Goal: Task Accomplishment & Management: Complete application form

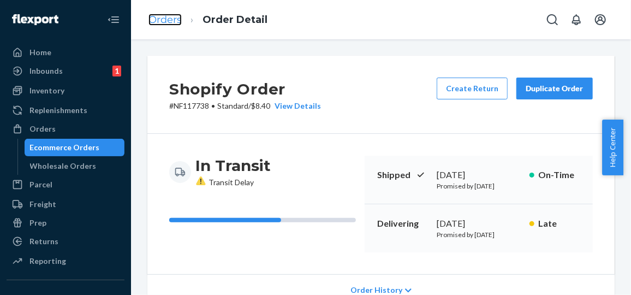
click at [170, 22] on link "Orders" at bounding box center [165, 20] width 33 height 12
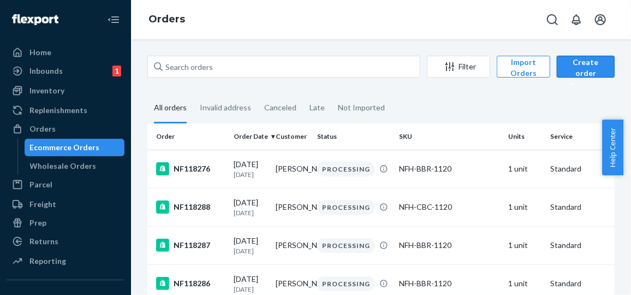
click at [579, 64] on div "Create order" at bounding box center [586, 73] width 42 height 33
click at [579, 97] on span "Ecommerce order" at bounding box center [603, 93] width 68 height 8
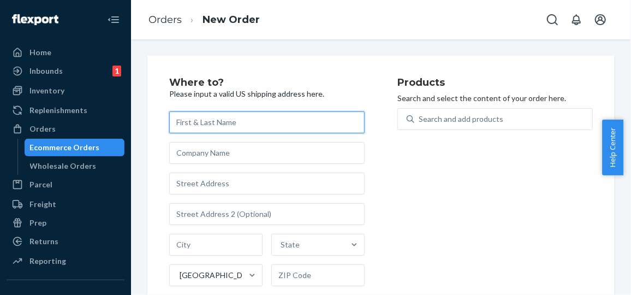
click at [300, 115] on input "text" at bounding box center [267, 122] width 196 height 22
paste input "[PERSON_NAME]"
type input "[PERSON_NAME]"
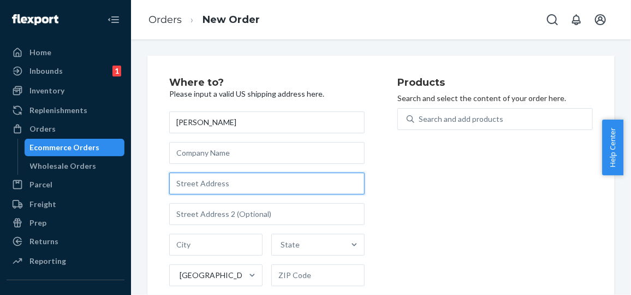
click at [286, 184] on input "text" at bounding box center [267, 184] width 196 height 22
paste input "[STREET_ADDRESS][PERSON_NAME]"
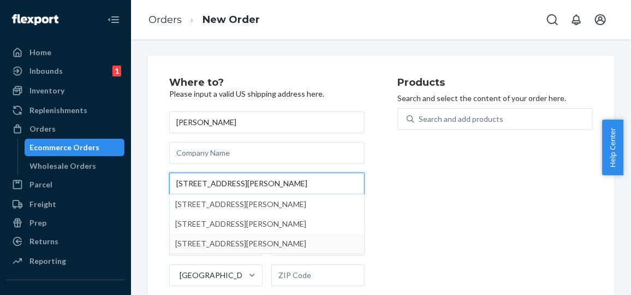
type input "[STREET_ADDRESS][PERSON_NAME]"
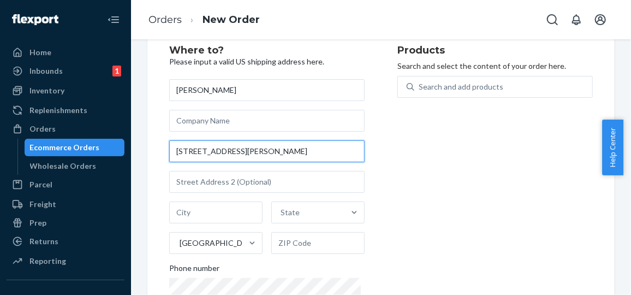
scroll to position [37, 0]
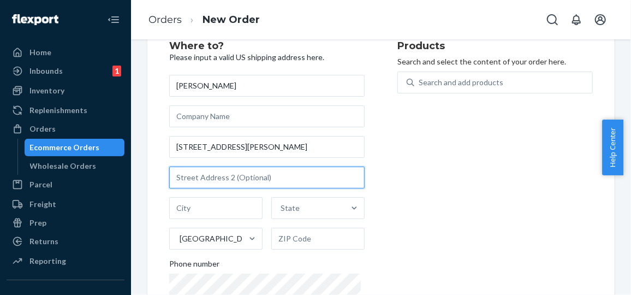
click at [255, 175] on input "text" at bounding box center [267, 178] width 196 height 22
paste input "[PERSON_NAME] GA 30557"
type input "[PERSON_NAME] GA"
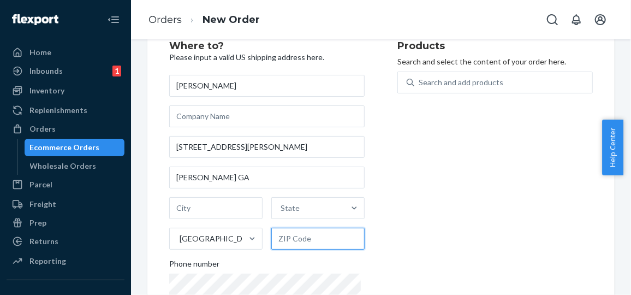
click at [301, 245] on input "text" at bounding box center [317, 239] width 93 height 22
paste input "30557"
type input "30557"
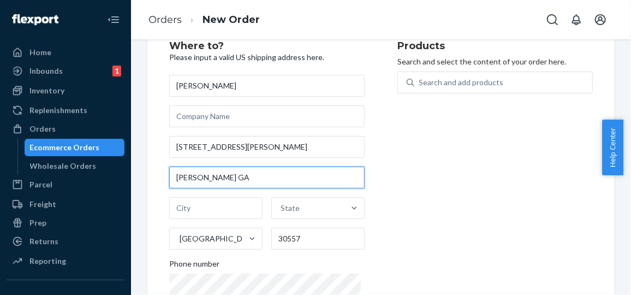
click at [211, 175] on input "[PERSON_NAME] GA" at bounding box center [267, 178] width 196 height 22
type input "[PERSON_NAME]"
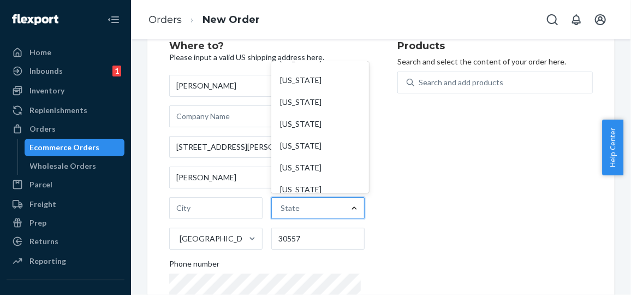
scroll to position [172, 0]
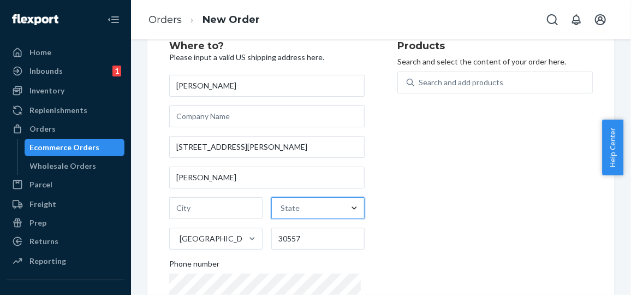
click at [302, 211] on div "State" at bounding box center [308, 208] width 73 height 22
click at [282, 211] on input "0 results available. Select is focused ,type to refine list, press Down to open…" at bounding box center [281, 208] width 1 height 11
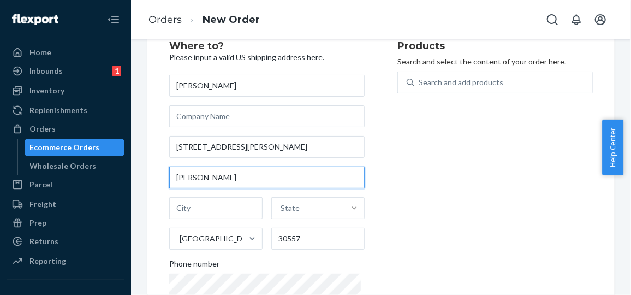
drag, startPoint x: 199, startPoint y: 179, endPoint x: 174, endPoint y: 178, distance: 25.1
click at [174, 178] on input "[PERSON_NAME]" at bounding box center [267, 178] width 196 height 22
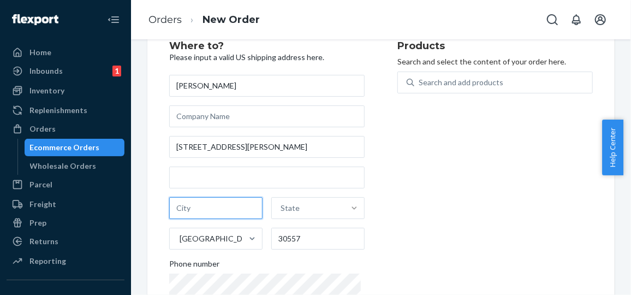
click at [194, 210] on input "text" at bounding box center [215, 208] width 93 height 22
paste input "[PERSON_NAME]"
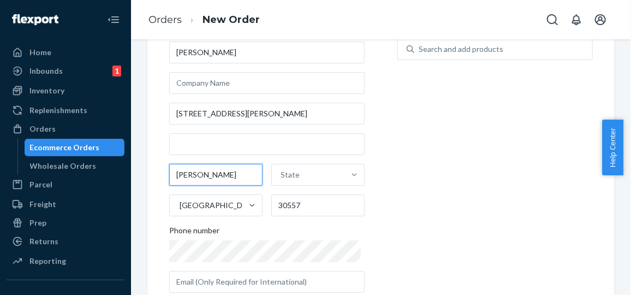
scroll to position [98, 0]
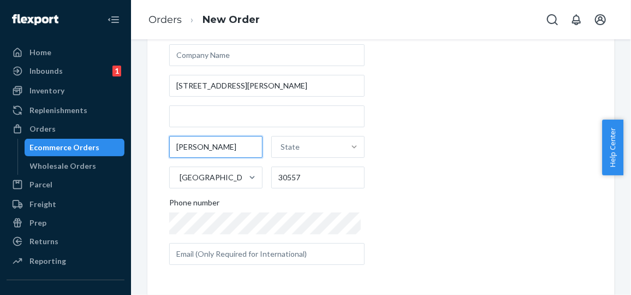
type input "[PERSON_NAME]"
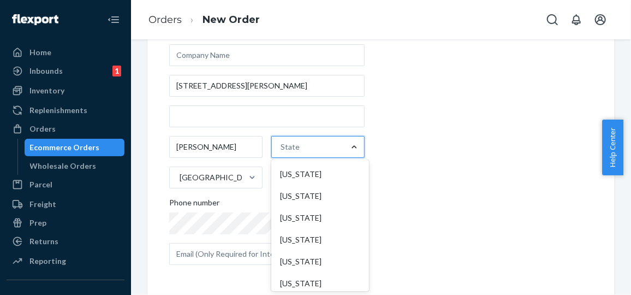
scroll to position [198, 0]
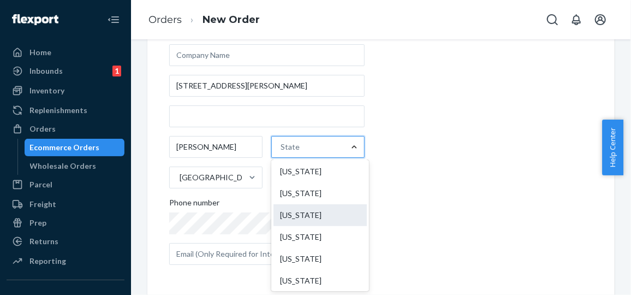
click at [305, 224] on div "[US_STATE]" at bounding box center [320, 215] width 93 height 22
click at [282, 152] on input "option [US_STATE] focused, 0 of 59. 59 results available. Use Up and Down to ch…" at bounding box center [281, 146] width 1 height 11
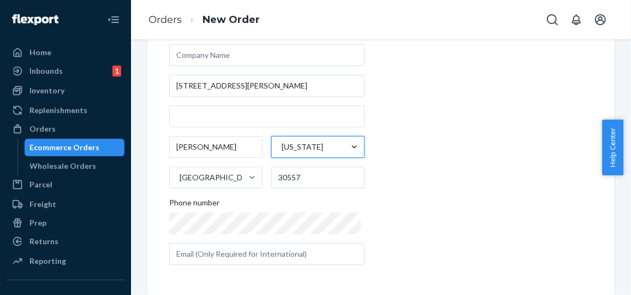
scroll to position [0, 0]
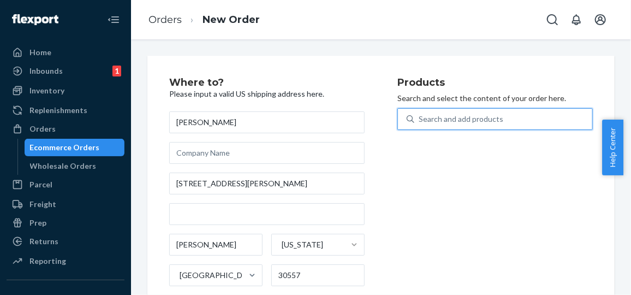
click at [495, 120] on div "Search and add products" at bounding box center [461, 119] width 85 height 11
click at [420, 120] on input "0 results available. Use Up and Down to choose options, press Enter to select t…" at bounding box center [419, 119] width 1 height 11
paste input "NFH-CIN-1120"
type input "NFH-CIN-1120"
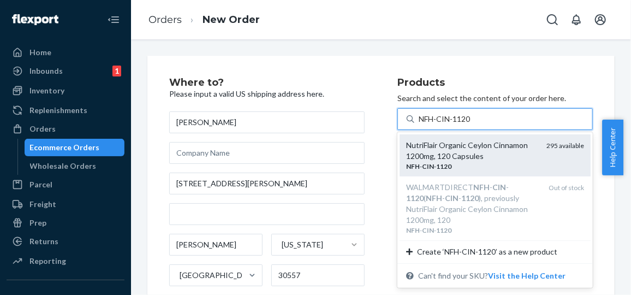
click at [465, 156] on div "NutriFlair Organic Ceylon Cinnamon 1200mg, 120 Capsules" at bounding box center [472, 151] width 132 height 22
click at [465, 125] on input "NFH-CIN-1120" at bounding box center [446, 119] width 54 height 11
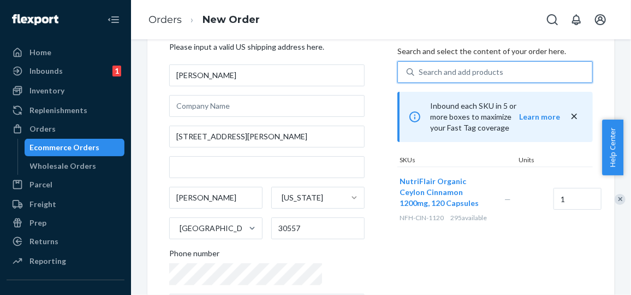
scroll to position [48, 0]
click at [554, 189] on input "1" at bounding box center [578, 198] width 48 height 22
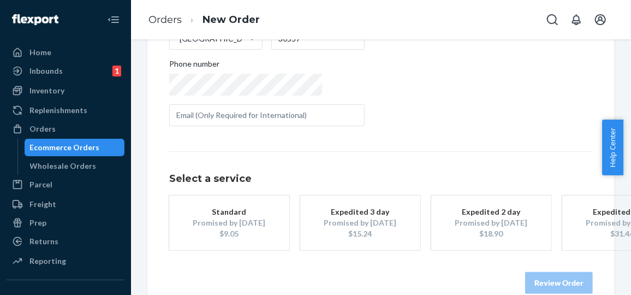
scroll to position [264, 0]
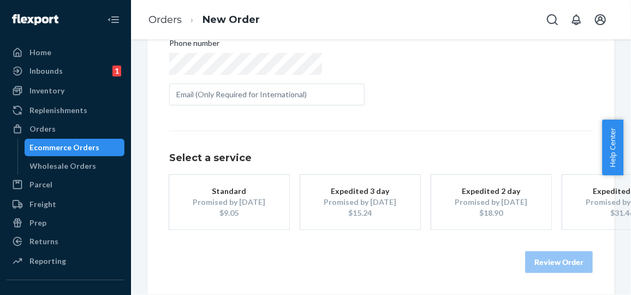
type input "2"
click at [259, 197] on div "Promised by [DATE]" at bounding box center [229, 202] width 87 height 11
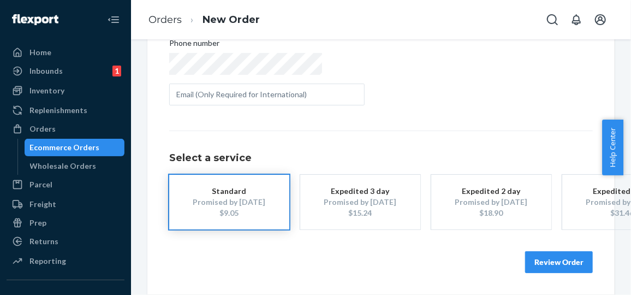
click at [544, 256] on button "Review Order" at bounding box center [560, 262] width 68 height 22
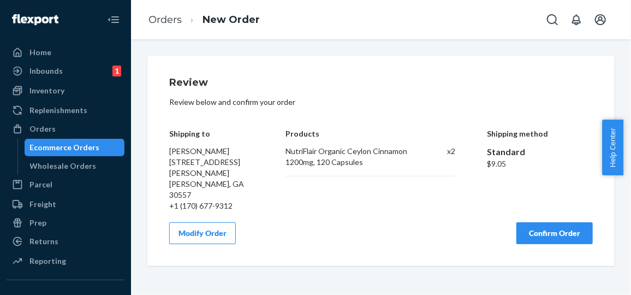
scroll to position [0, 0]
click at [548, 222] on button "Confirm Order" at bounding box center [555, 233] width 76 height 22
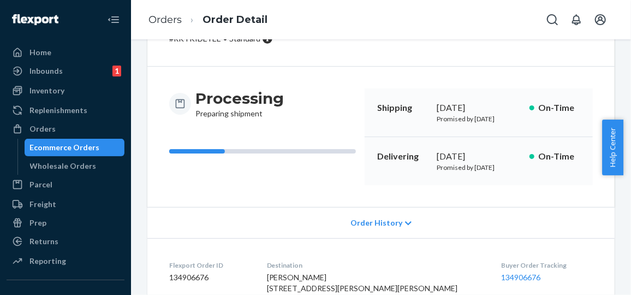
scroll to position [67, 0]
